Goal: Task Accomplishment & Management: Use online tool/utility

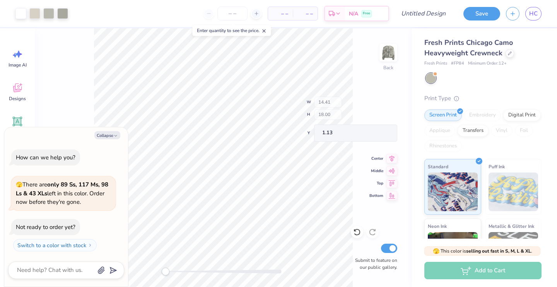
type textarea "x"
type input "2.65"
type input "3.87"
type input "2.15"
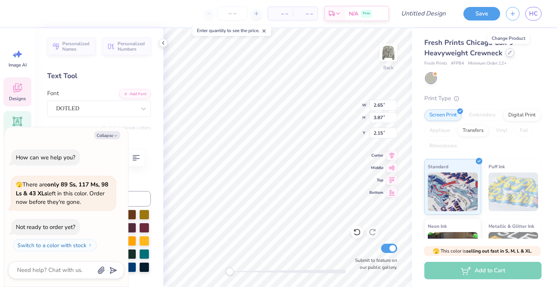
click at [506, 53] on div at bounding box center [510, 52] width 9 height 9
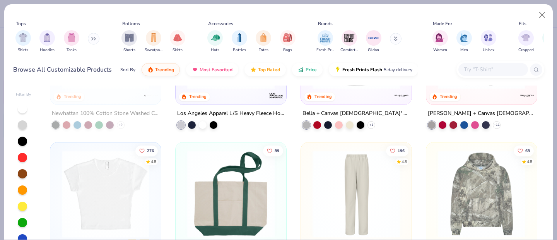
scroll to position [1052, 0]
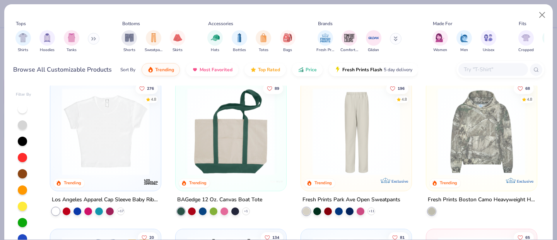
click at [217, 198] on div "BAGedge 12 Oz. Canvas Boat Tote" at bounding box center [219, 200] width 85 height 10
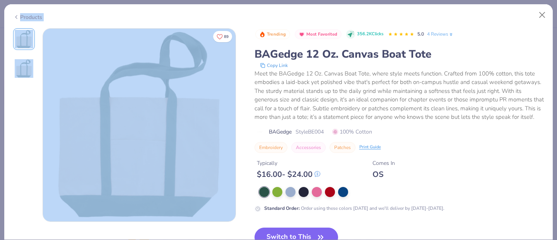
drag, startPoint x: 221, startPoint y: 238, endPoint x: 223, endPoint y: 262, distance: 24.0
click at [223, 240] on html "– – Per Item – – Total Est. Delivery N/A Free Design Title Save HC Image AI Des…" at bounding box center [278, 120] width 557 height 240
click at [235, 229] on div "89" at bounding box center [140, 231] width 194 height 406
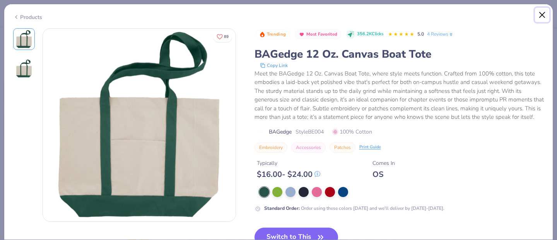
click at [538, 19] on button "Close" at bounding box center [542, 15] width 15 height 15
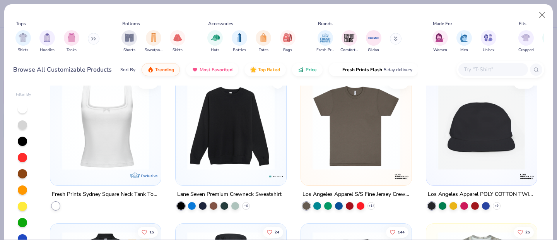
scroll to position [2399, 0]
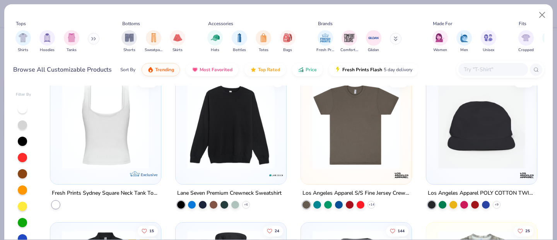
click at [103, 148] on img at bounding box center [105, 124] width 95 height 87
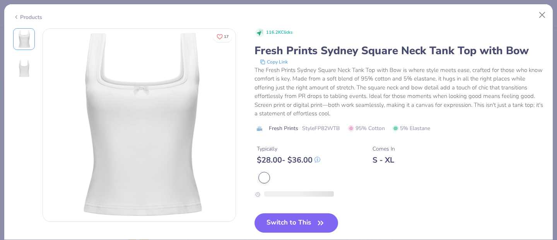
click at [312, 130] on div "116.2K Clicks Fresh Prints Sydney Square Neck Tank Top with Bow Copy Link The F…" at bounding box center [400, 136] width 290 height 217
click at [303, 221] on button "Switch to This" at bounding box center [297, 222] width 84 height 19
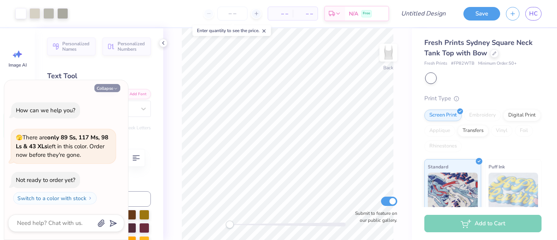
click at [115, 88] on polyline "button" at bounding box center [116, 88] width 2 height 1
type textarea "x"
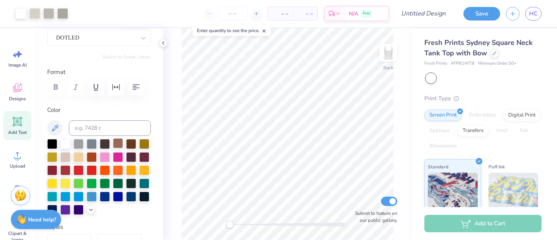
scroll to position [71, 0]
